Goal: Information Seeking & Learning: Learn about a topic

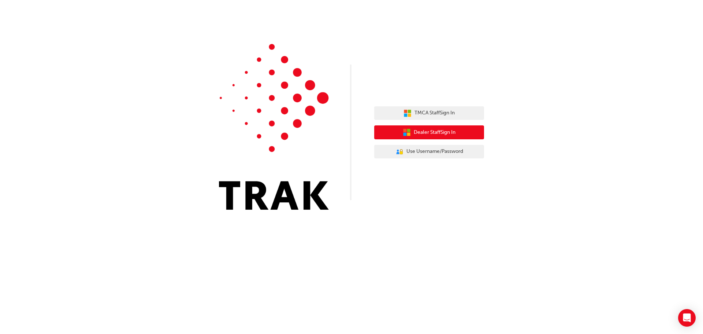
click at [419, 129] on span "Dealer Staff Sign In" at bounding box center [435, 132] width 42 height 8
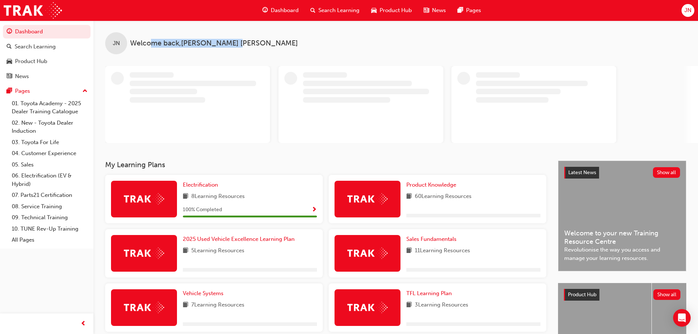
drag, startPoint x: 151, startPoint y: 41, endPoint x: 204, endPoint y: 44, distance: 53.5
click at [204, 44] on span "Welcome back , [PERSON_NAME]" at bounding box center [214, 43] width 168 height 8
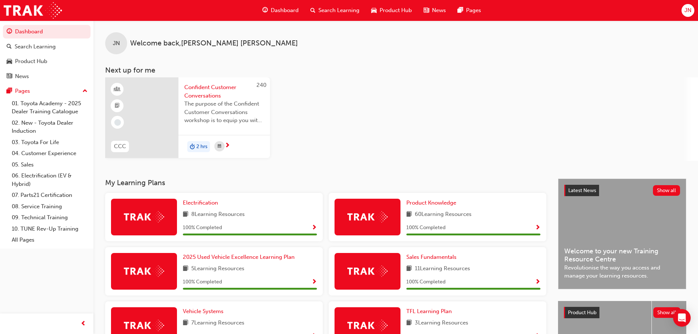
click at [215, 175] on div "JN Welcome back , [PERSON_NAME] Next up for me 240 CCC Confident Customer Conve…" at bounding box center [395, 100] width 604 height 158
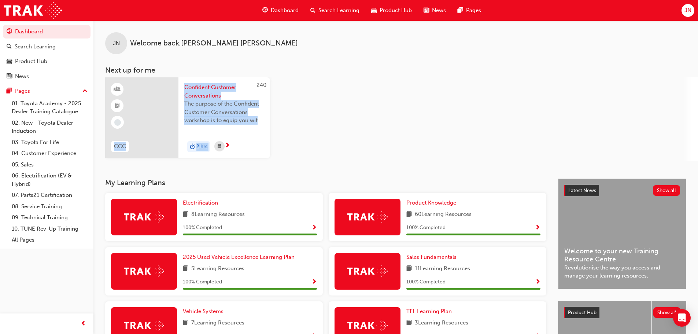
drag, startPoint x: 171, startPoint y: 175, endPoint x: 98, endPoint y: 178, distance: 73.3
click at [98, 178] on div "JN Welcome back , [PERSON_NAME] Next up for me 240 CCC Confident Customer Conve…" at bounding box center [395, 248] width 604 height 455
click at [98, 178] on div "My Learning Plans Electrification 8 Learning Resources 100 % Completed Product …" at bounding box center [395, 326] width 604 height 297
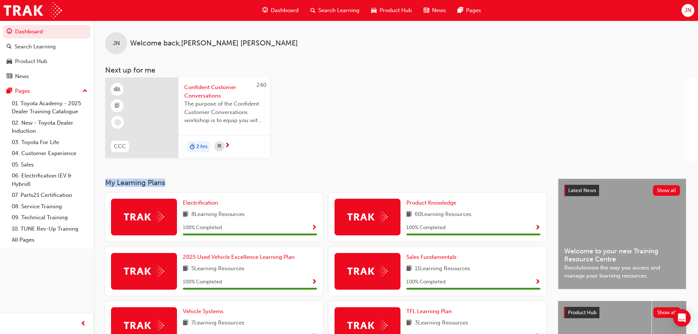
drag, startPoint x: 107, startPoint y: 181, endPoint x: 166, endPoint y: 181, distance: 59.0
click at [166, 181] on h3 "My Learning Plans" at bounding box center [325, 182] width 441 height 8
drag, startPoint x: 167, startPoint y: 181, endPoint x: 108, endPoint y: 182, distance: 59.0
click at [108, 182] on h3 "My Learning Plans" at bounding box center [325, 182] width 441 height 8
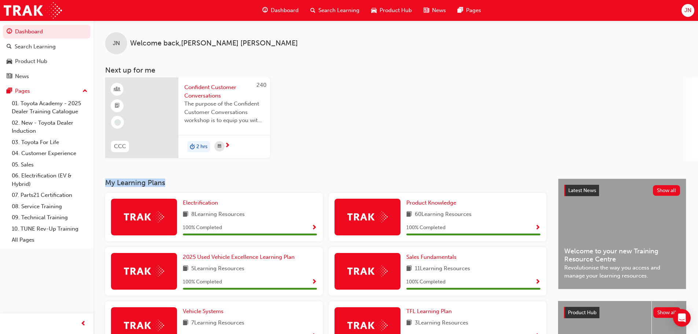
click at [124, 179] on h3 "My Learning Plans" at bounding box center [325, 182] width 441 height 8
click at [170, 46] on span "Welcome back , Jay Nicoll" at bounding box center [214, 43] width 168 height 8
